Goal: Communication & Community: Answer question/provide support

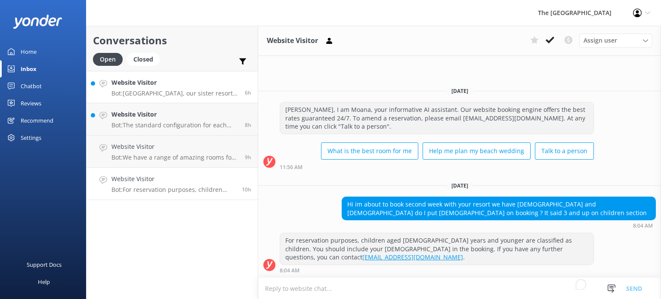
click at [160, 85] on h4 "Website Visitor" at bounding box center [175, 82] width 127 height 9
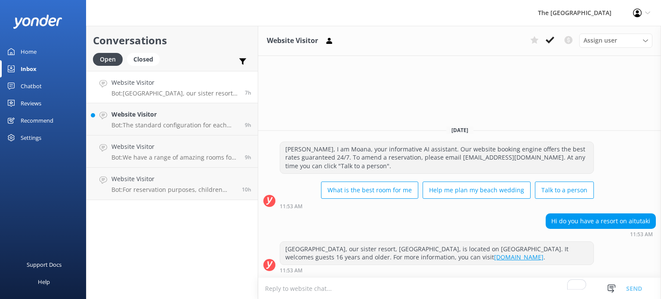
click at [155, 87] on h4 "Website Visitor" at bounding box center [175, 82] width 127 height 9
click at [207, 96] on p "Bot: [GEOGRAPHIC_DATA], our sister resort, [GEOGRAPHIC_DATA], is located on [GE…" at bounding box center [175, 94] width 127 height 8
click at [547, 43] on icon at bounding box center [550, 40] width 9 height 9
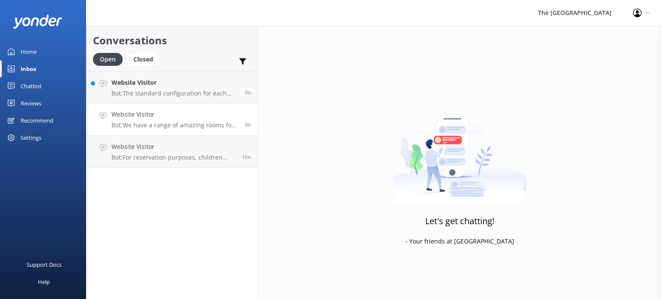
click at [168, 112] on h4 "Website Visitor" at bounding box center [175, 114] width 127 height 9
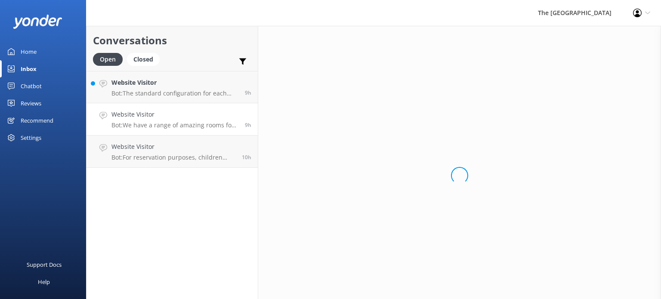
click at [168, 112] on h4 "Website Visitor" at bounding box center [175, 114] width 127 height 9
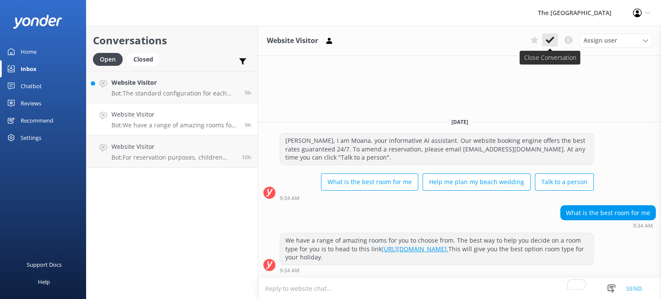
click at [549, 38] on icon at bounding box center [550, 40] width 9 height 9
